Goal: Information Seeking & Learning: Learn about a topic

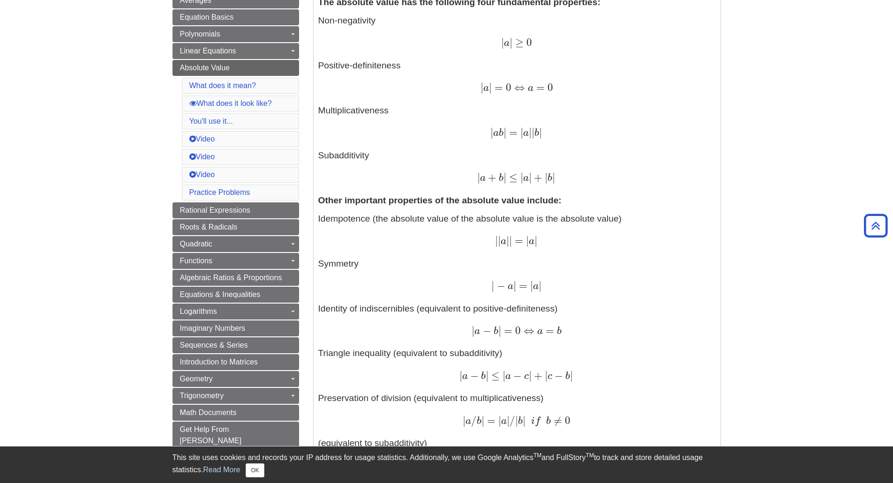
scroll to position [75, 0]
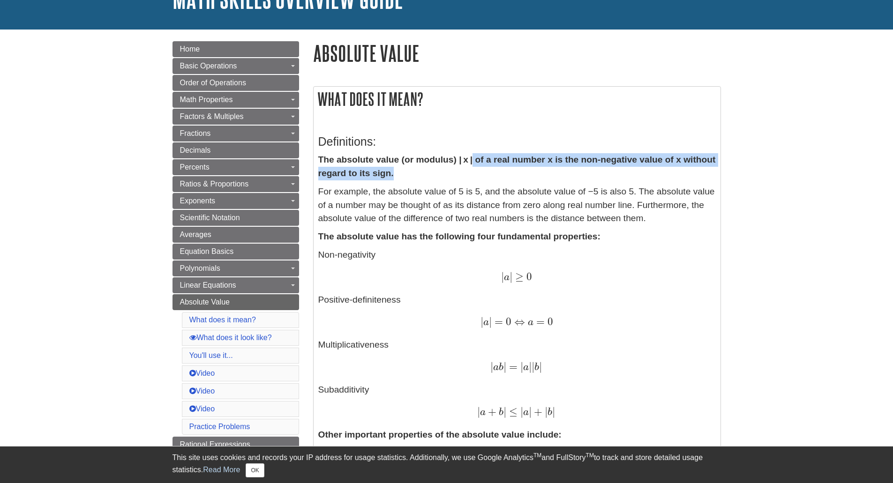
drag, startPoint x: 473, startPoint y: 160, endPoint x: 526, endPoint y: 171, distance: 54.2
click at [527, 171] on p "The absolute value (or modulus) | x | of a real number x is the non-negative va…" at bounding box center [516, 166] width 397 height 27
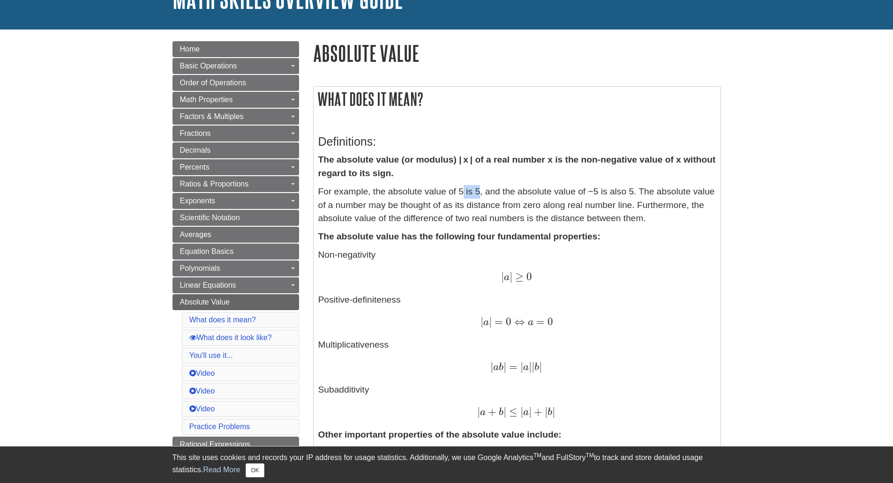
drag, startPoint x: 463, startPoint y: 190, endPoint x: 481, endPoint y: 190, distance: 17.8
click at [481, 190] on p "For example, the absolute value of 5 is 5, and the absolute value of −5 is also…" at bounding box center [516, 205] width 397 height 40
drag, startPoint x: 483, startPoint y: 192, endPoint x: 640, endPoint y: 192, distance: 157.0
click at [640, 192] on p "For example, the absolute value of 5 is 5, and the absolute value of −5 is also…" at bounding box center [516, 205] width 397 height 40
drag, startPoint x: 343, startPoint y: 204, endPoint x: 632, endPoint y: 209, distance: 288.7
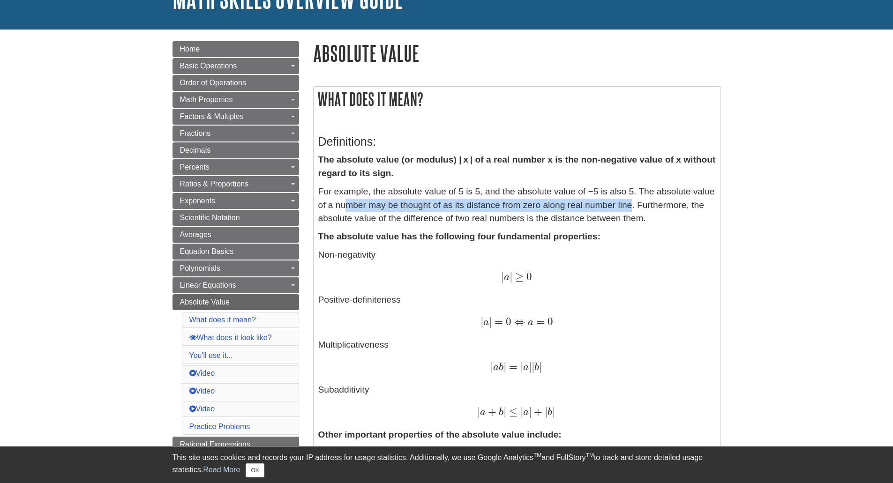
click at [632, 209] on p "For example, the absolute value of 5 is 5, and the absolute value of −5 is also…" at bounding box center [516, 205] width 397 height 40
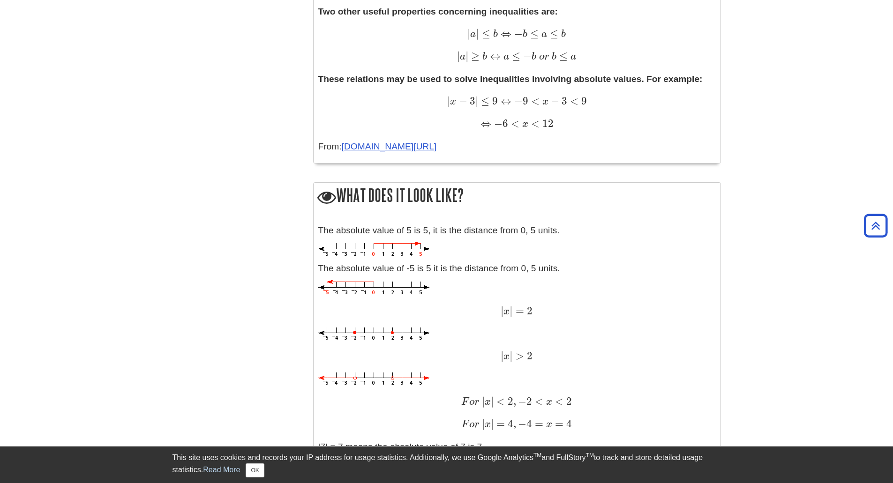
scroll to position [797, 0]
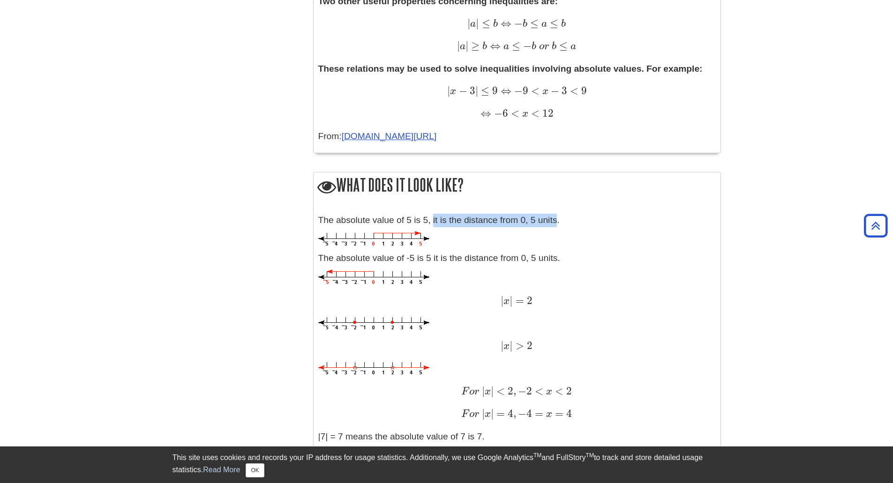
drag, startPoint x: 434, startPoint y: 222, endPoint x: 556, endPoint y: 225, distance: 122.3
click at [556, 225] on p "The absolute value of 5 is 5, it is the distance from 0, 5 units." at bounding box center [516, 221] width 397 height 14
drag, startPoint x: 559, startPoint y: 259, endPoint x: 530, endPoint y: 259, distance: 29.5
click at [532, 260] on p "The absolute value of -5 is 5 it is the distance from 0, 5 units." at bounding box center [516, 259] width 397 height 14
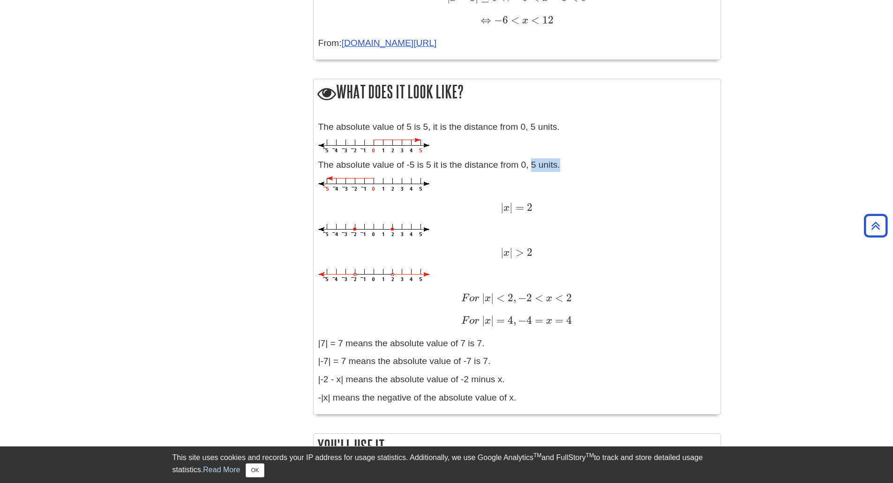
scroll to position [890, 0]
click at [392, 273] on img at bounding box center [373, 275] width 111 height 14
drag, startPoint x: 375, startPoint y: 277, endPoint x: 404, endPoint y: 254, distance: 37.1
click at [404, 254] on div "| x | > 2 | x | > 2" at bounding box center [516, 253] width 397 height 14
drag, startPoint x: 547, startPoint y: 298, endPoint x: 560, endPoint y: 297, distance: 12.7
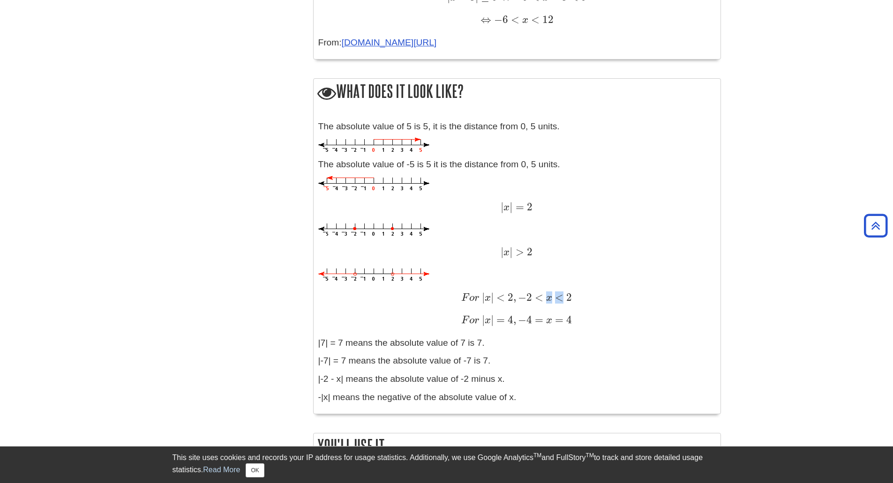
click at [560, 297] on span "F o r | x | < 2 , − 2 < x < 2" at bounding box center [516, 297] width 111 height 12
click at [387, 281] on img at bounding box center [373, 275] width 111 height 14
click at [367, 290] on div "The absolute value of 5 is 5, it is the distance from 0, 5 units. The absolute …" at bounding box center [516, 264] width 397 height 289
click at [373, 282] on img at bounding box center [373, 275] width 111 height 14
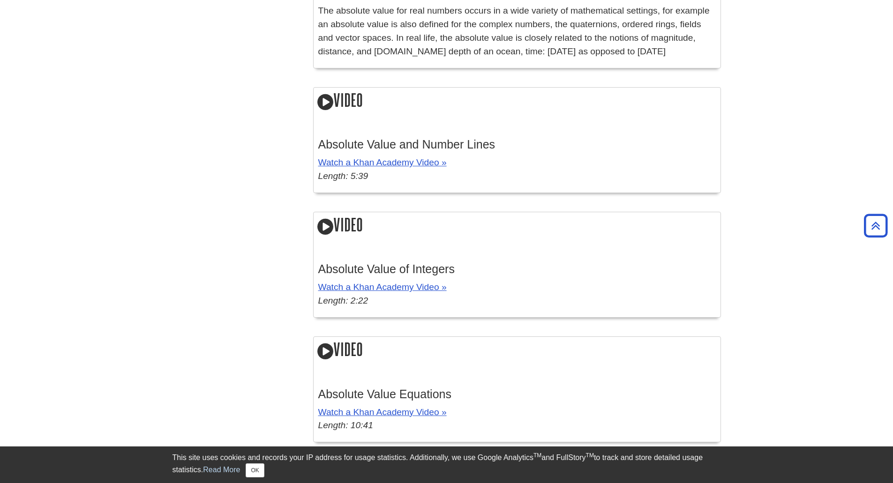
scroll to position [1359, 0]
click at [423, 162] on link "Watch a Khan Academy Video »" at bounding box center [382, 162] width 128 height 10
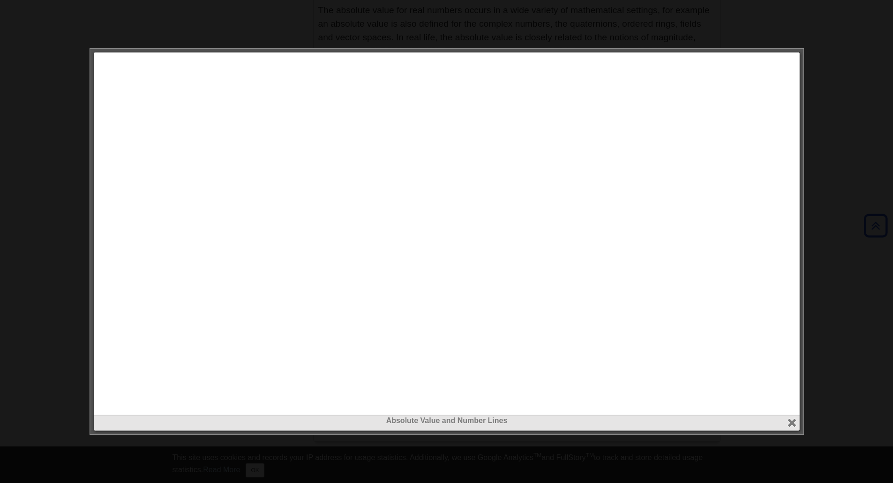
click at [851, 127] on div at bounding box center [446, 241] width 893 height 483
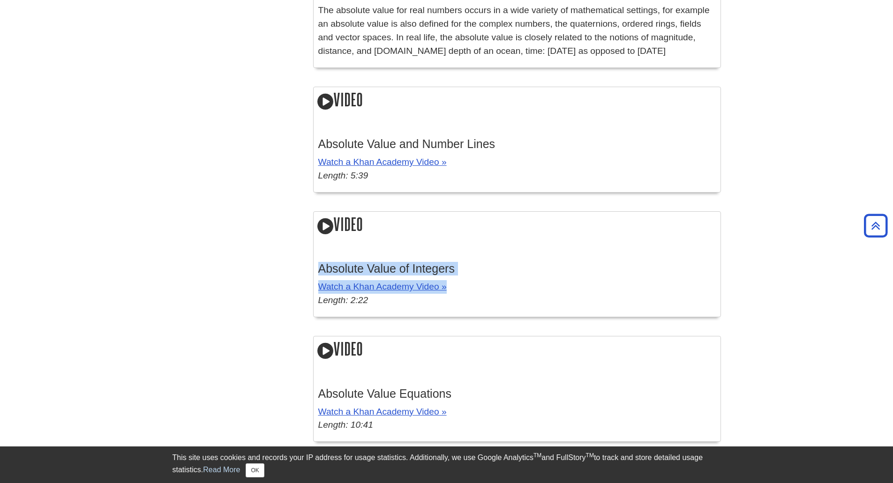
drag, startPoint x: 462, startPoint y: 289, endPoint x: 316, endPoint y: 272, distance: 146.8
click at [316, 272] on div "Absolute Value of Integers Watch a Khan Academy Video » Length: 2:22" at bounding box center [516, 282] width 407 height 69
click at [316, 271] on div "Absolute Value of Integers Watch a Khan Academy Video » Length: 2:22" at bounding box center [516, 282] width 407 height 69
click at [402, 259] on div "Absolute Value of Integers Watch a Khan Academy Video » Length: 2:22" at bounding box center [516, 283] width 397 height 60
drag, startPoint x: 410, startPoint y: 272, endPoint x: 313, endPoint y: 268, distance: 96.1
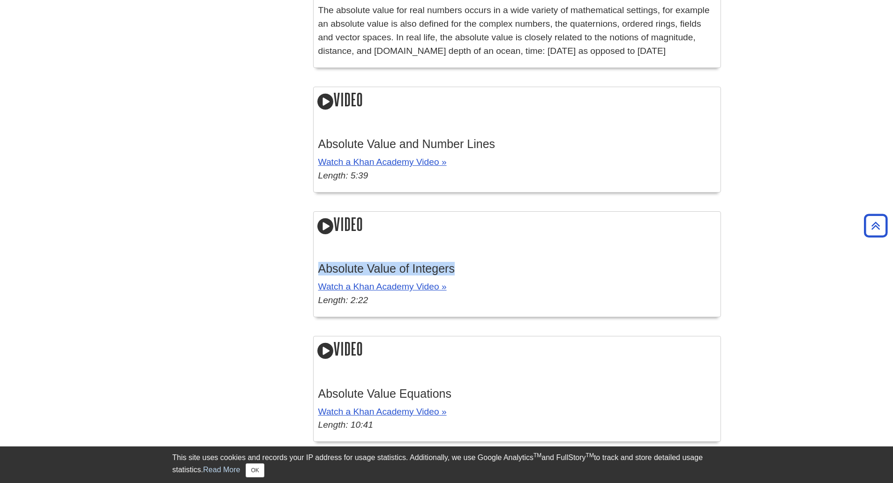
click at [313, 268] on div "Absolute Value of Integers Watch a Khan Academy Video » Length: 2:22" at bounding box center [516, 282] width 407 height 69
click at [510, 269] on h3 "Absolute Value of Integers" at bounding box center [516, 269] width 397 height 14
drag, startPoint x: 458, startPoint y: 397, endPoint x: 576, endPoint y: 358, distance: 123.9
click at [318, 399] on h3 "Absolute Value Equations" at bounding box center [516, 394] width 397 height 14
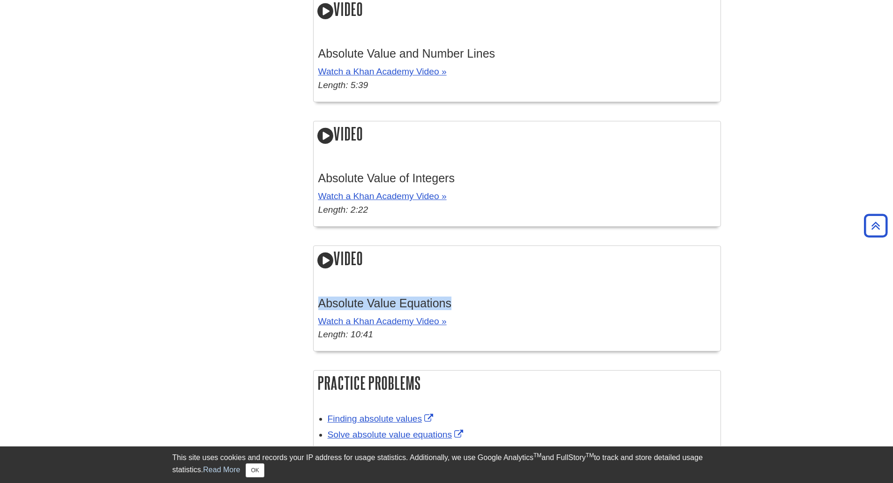
scroll to position [1640, 0]
